Goal: Download file/media

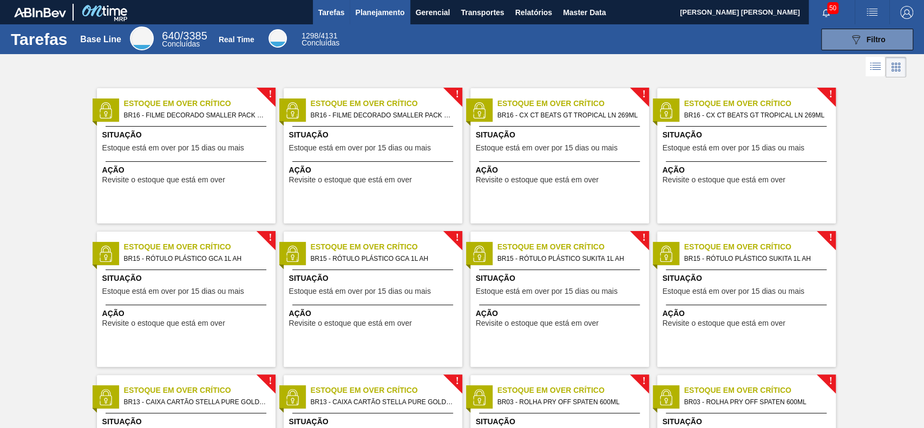
click at [374, 16] on span "Planejamento" at bounding box center [379, 12] width 49 height 13
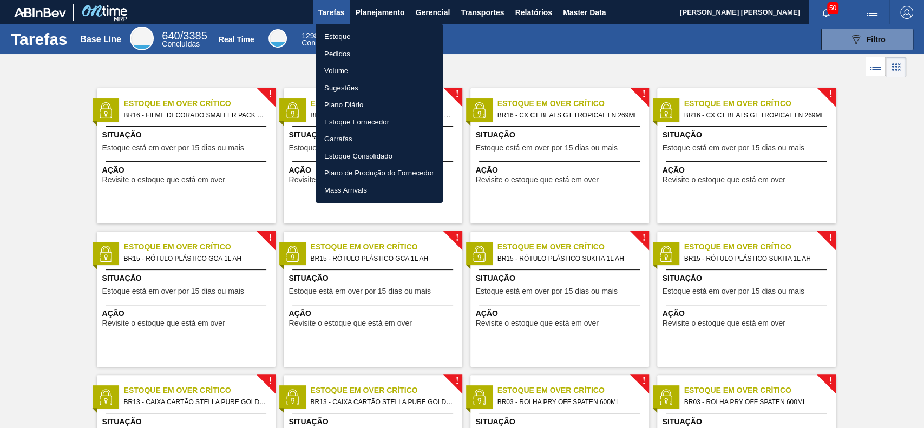
click at [557, 44] on div at bounding box center [462, 214] width 924 height 428
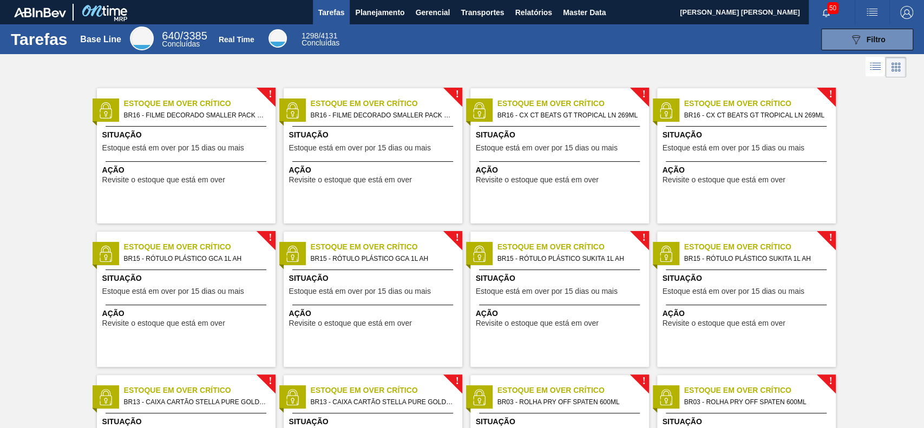
click at [524, 0] on body "Tarefas Planejamento Gerencial Transportes Relatórios Master Data [PERSON_NAME]…" at bounding box center [462, 0] width 924 height 0
click at [530, 19] on button "Relatórios" at bounding box center [534, 12] width 48 height 24
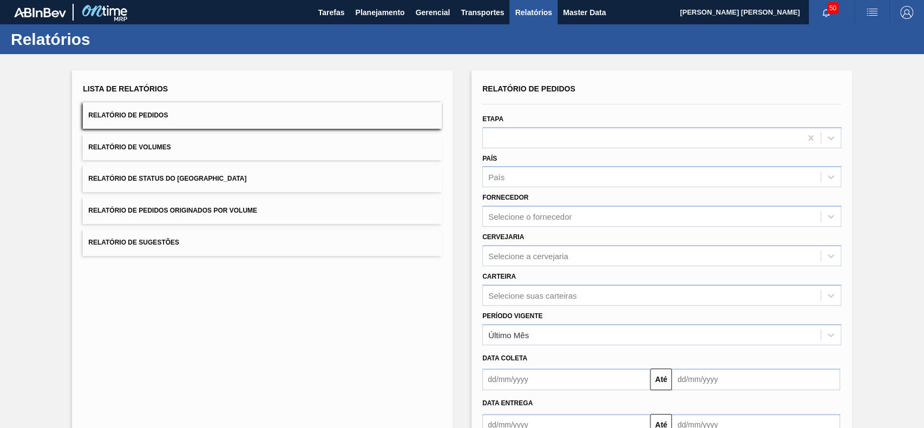
scroll to position [72, 0]
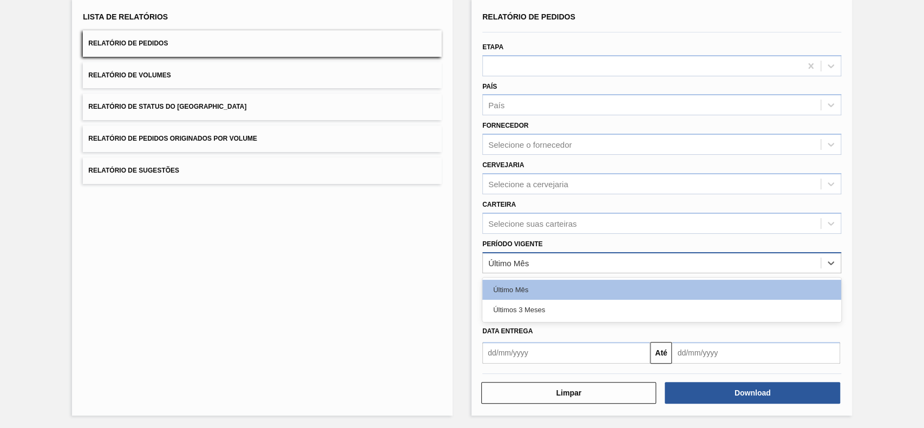
click at [567, 262] on div "Último Mês" at bounding box center [652, 263] width 338 height 16
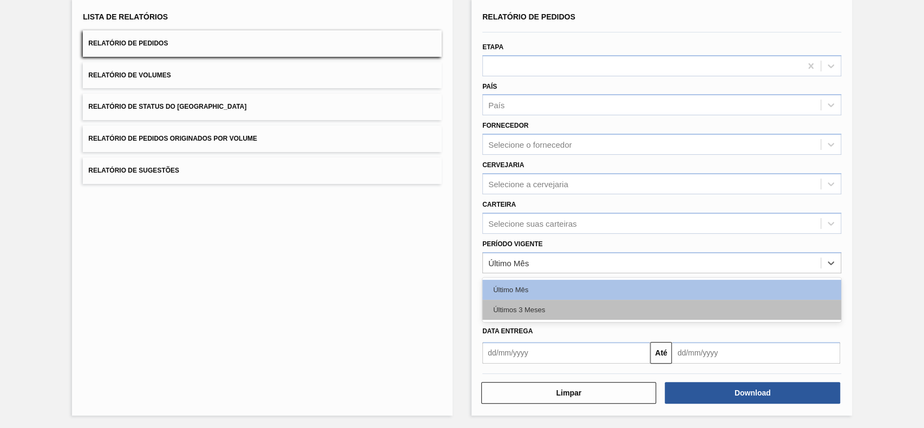
click at [532, 310] on div "Últimos 3 Meses" at bounding box center [661, 310] width 359 height 20
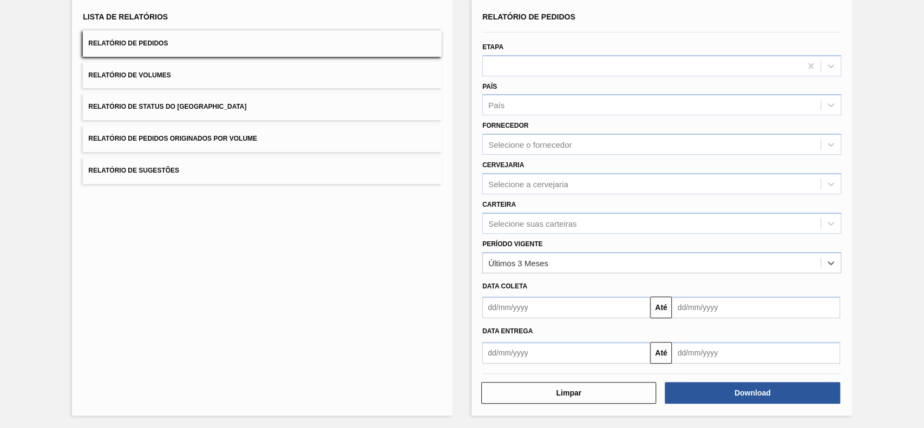
click at [533, 310] on input "text" at bounding box center [566, 308] width 168 height 22
click at [662, 282] on div "Data coleta" at bounding box center [662, 287] width 368 height 16
click at [554, 213] on div "Selecione suas carteiras" at bounding box center [661, 223] width 359 height 21
type input "lúpu"
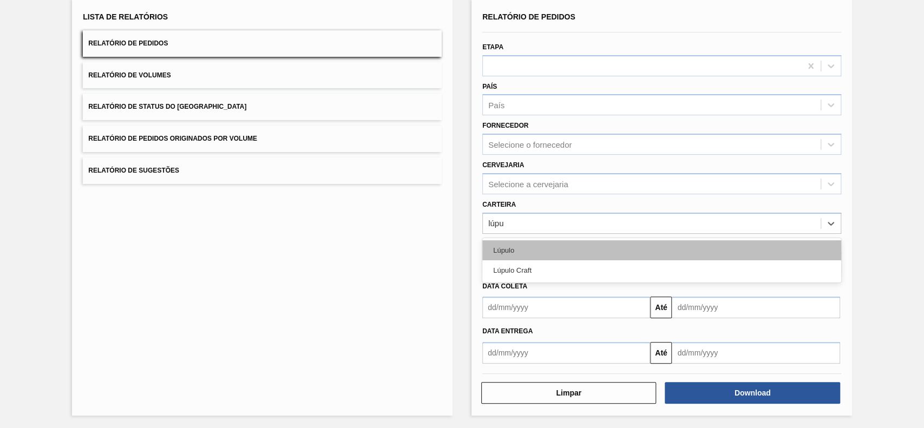
click at [570, 242] on div "Lúpulo" at bounding box center [661, 250] width 359 height 20
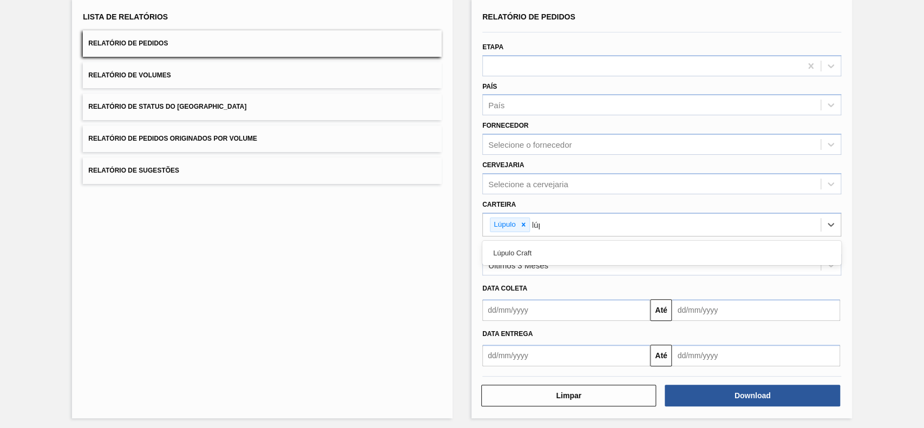
type input "lúpu"
click at [570, 243] on div "Lúpulo Craft" at bounding box center [661, 253] width 359 height 20
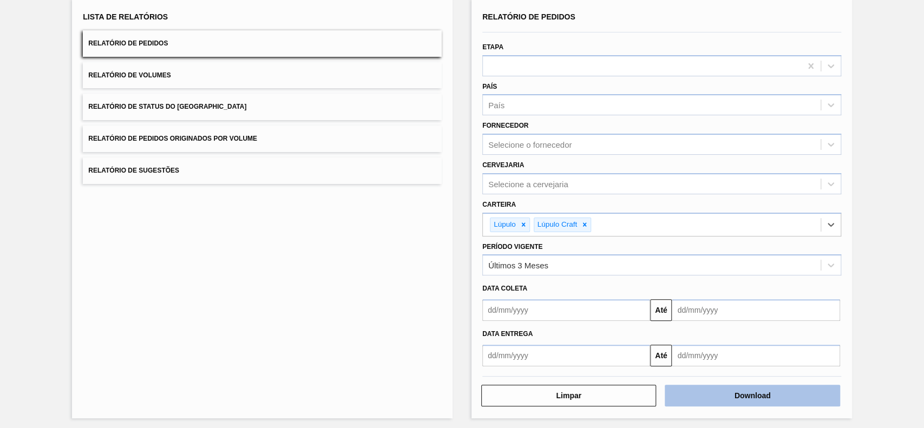
click at [693, 321] on button "Download" at bounding box center [752, 396] width 175 height 22
click at [228, 114] on button "Relatório de Status do [GEOGRAPHIC_DATA]" at bounding box center [262, 107] width 359 height 27
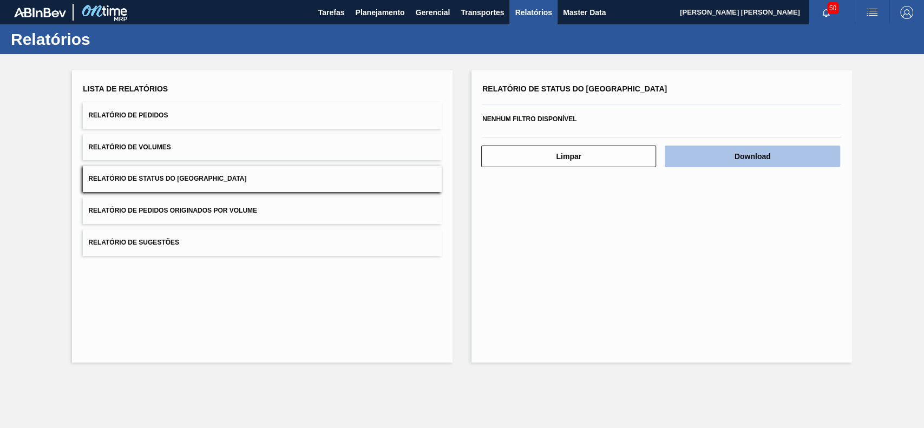
click at [693, 164] on button "Download" at bounding box center [752, 157] width 175 height 22
